Goal: Task Accomplishment & Management: Manage account settings

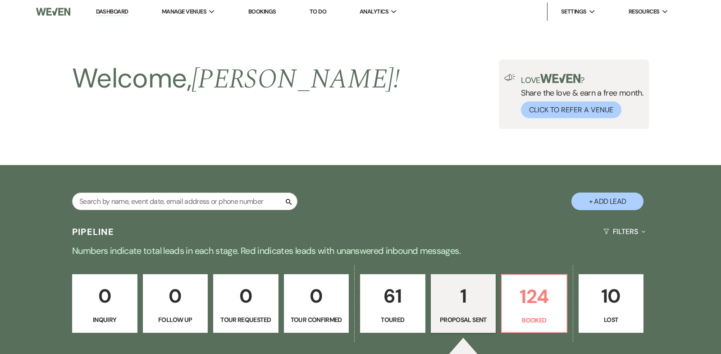
select select "6"
click at [109, 202] on input "text" at bounding box center [184, 201] width 225 height 18
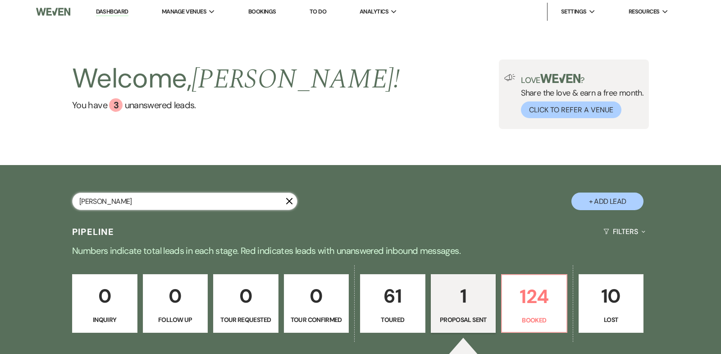
type input "[PERSON_NAME]"
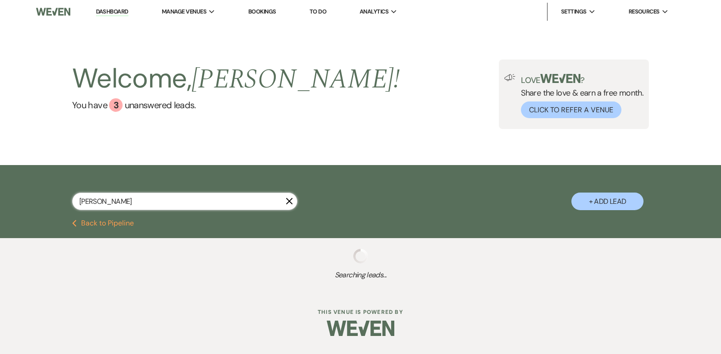
select select "5"
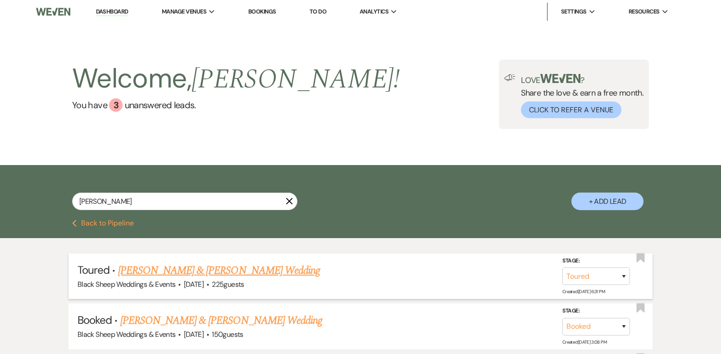
click at [228, 269] on link "[PERSON_NAME] & [PERSON_NAME] Wedding" at bounding box center [219, 270] width 202 height 16
select select "5"
select select "12"
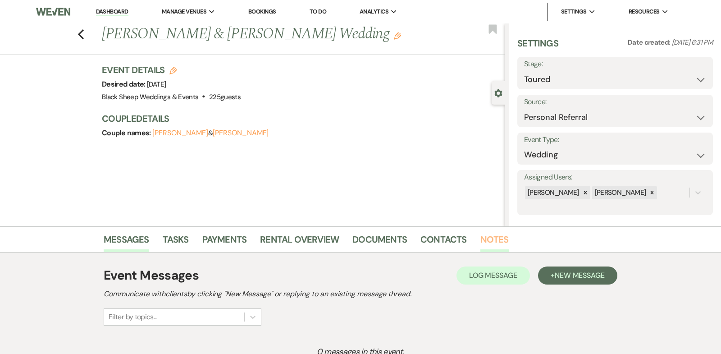
click at [490, 238] on link "Notes" at bounding box center [495, 242] width 28 height 20
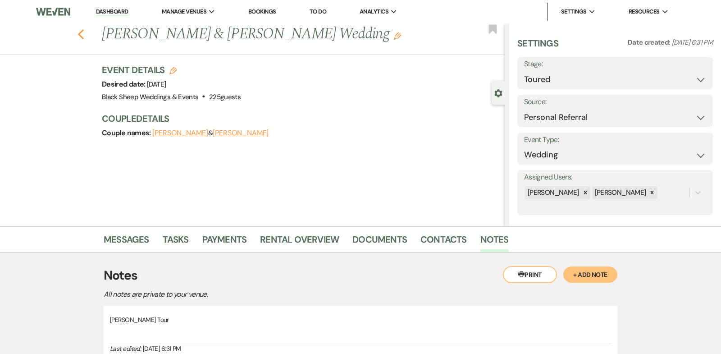
click at [80, 36] on icon "Previous" at bounding box center [81, 34] width 7 height 11
select select "5"
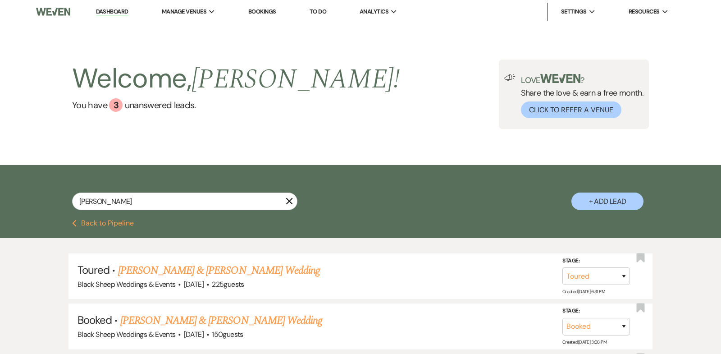
click at [115, 12] on link "Dashboard" at bounding box center [112, 12] width 32 height 9
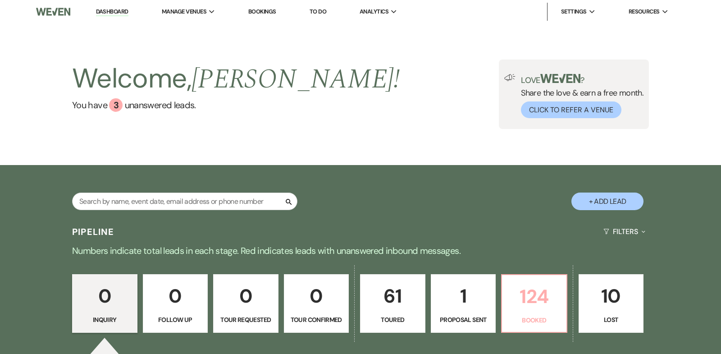
click at [539, 291] on p "124" at bounding box center [535, 296] width 54 height 30
